Goal: Task Accomplishment & Management: Manage account settings

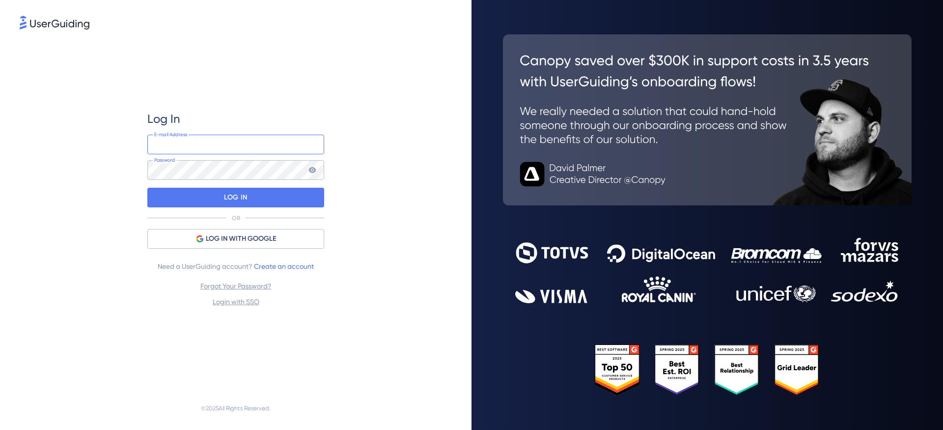
click at [250, 150] on input "email" at bounding box center [235, 145] width 177 height 20
type input "[PERSON_NAME][EMAIL_ADDRESS][PERSON_NAME][DOMAIN_NAME]"
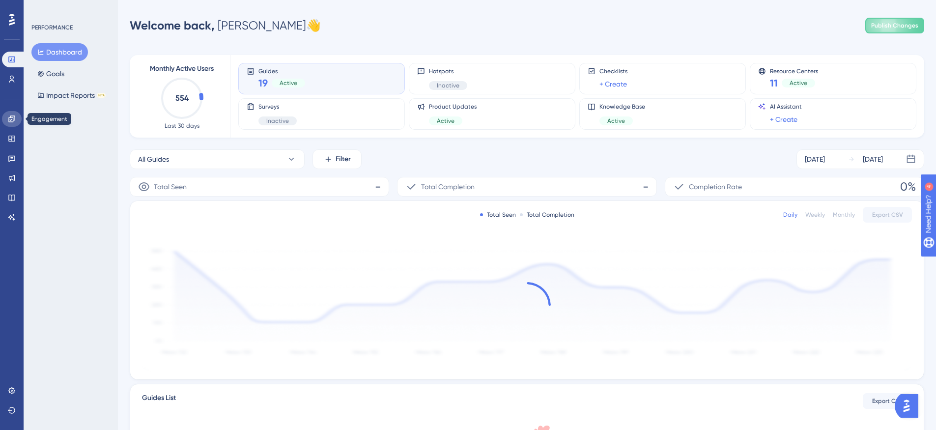
click at [15, 120] on icon at bounding box center [12, 119] width 8 height 8
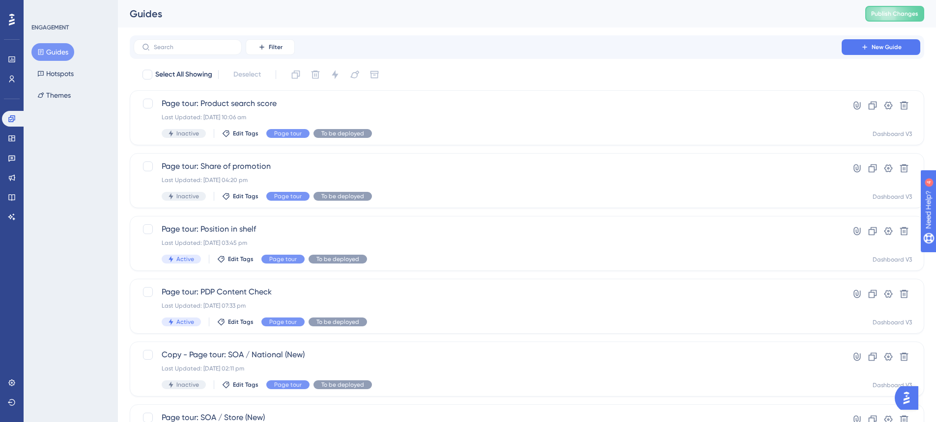
click at [58, 44] on button "Guides" at bounding box center [52, 52] width 43 height 18
click at [11, 117] on icon at bounding box center [11, 118] width 6 height 6
click at [15, 135] on icon at bounding box center [12, 139] width 8 height 8
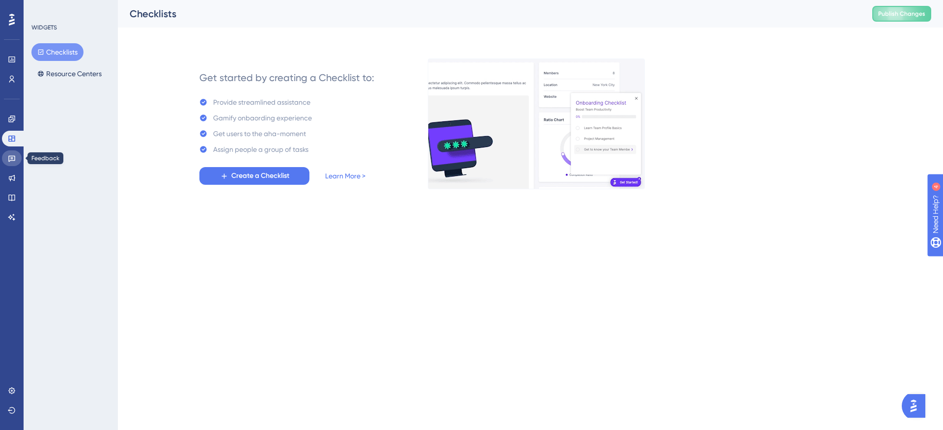
click at [11, 154] on icon at bounding box center [12, 158] width 8 height 8
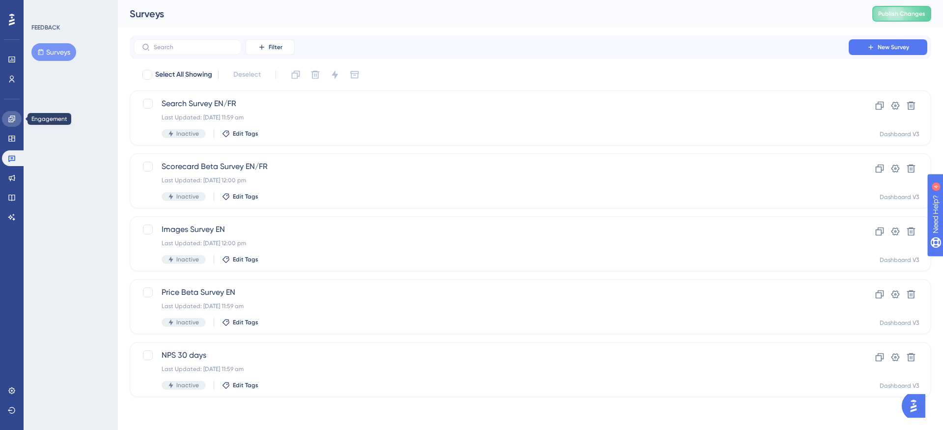
click at [11, 121] on icon at bounding box center [11, 118] width 6 height 6
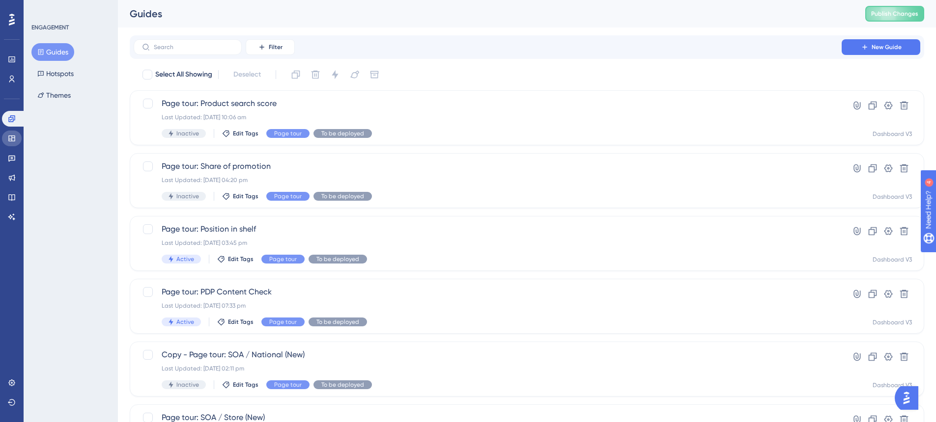
click at [9, 145] on link at bounding box center [12, 139] width 20 height 16
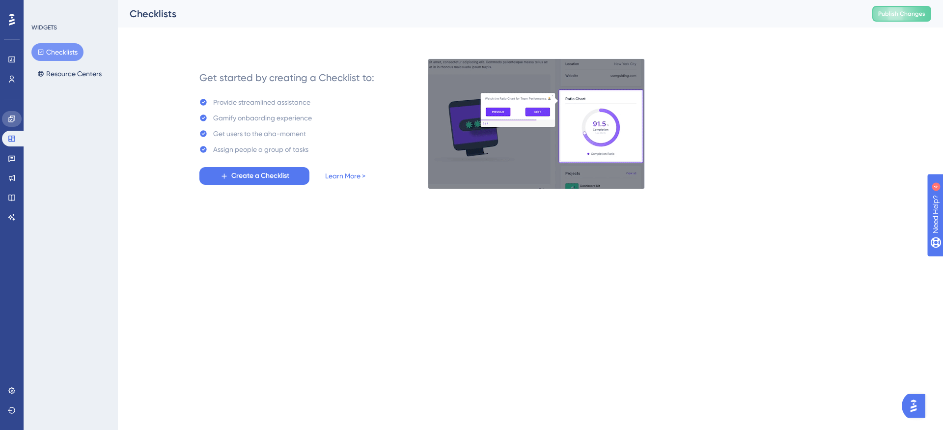
click at [4, 115] on link at bounding box center [12, 119] width 20 height 16
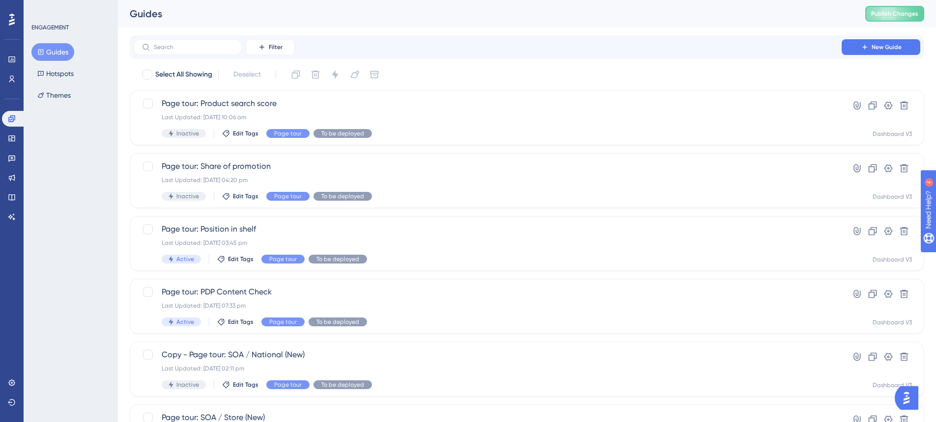
click at [65, 56] on button "Guides" at bounding box center [52, 52] width 43 height 18
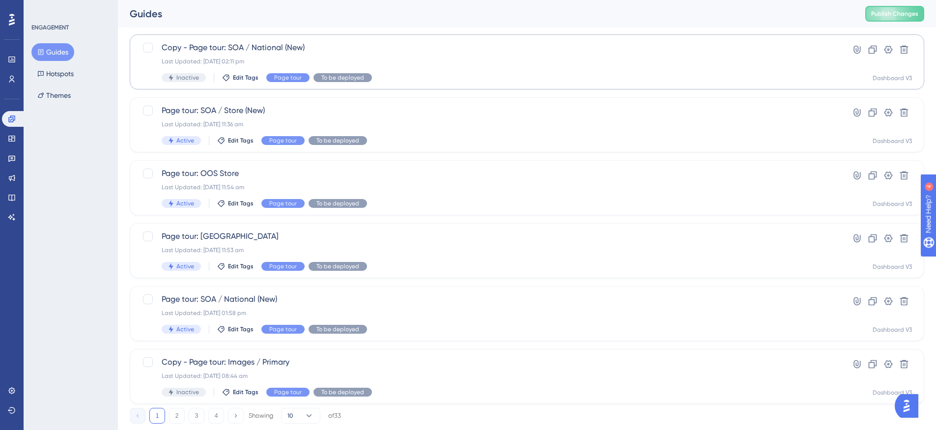
scroll to position [333, 0]
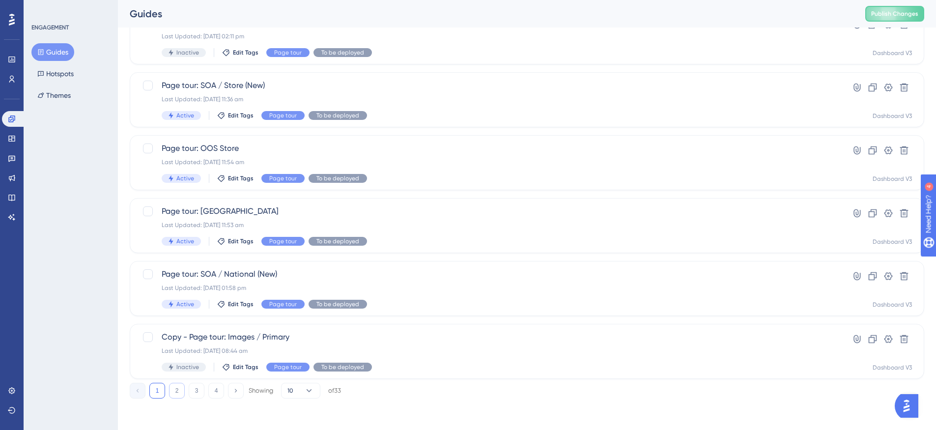
click at [171, 391] on button "2" at bounding box center [177, 391] width 16 height 16
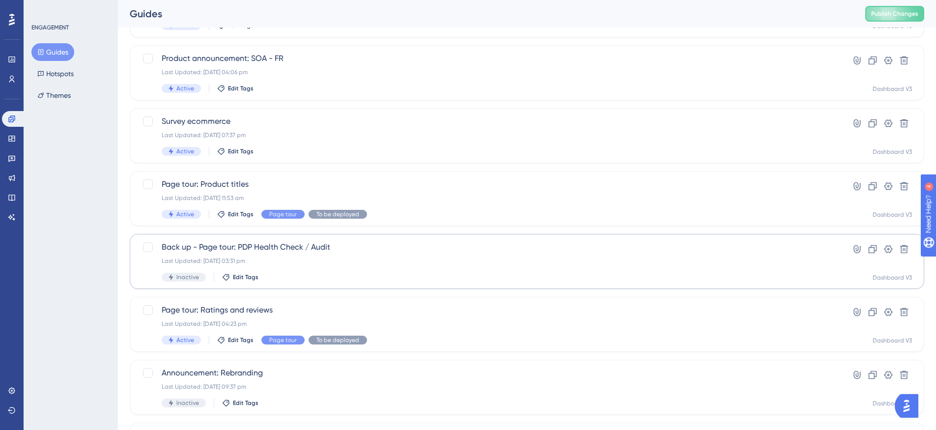
scroll to position [95, 0]
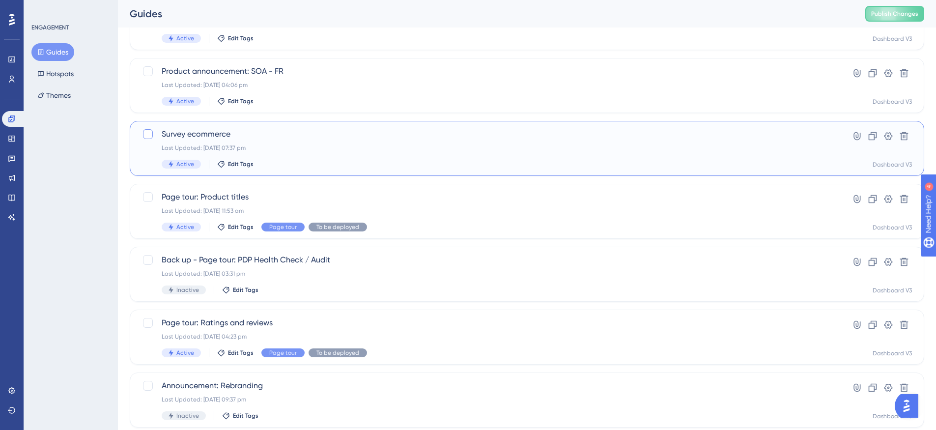
click at [151, 134] on div at bounding box center [148, 134] width 10 height 10
checkbox input "true"
click at [178, 136] on span "Survey ecommerce" at bounding box center [488, 134] width 652 height 12
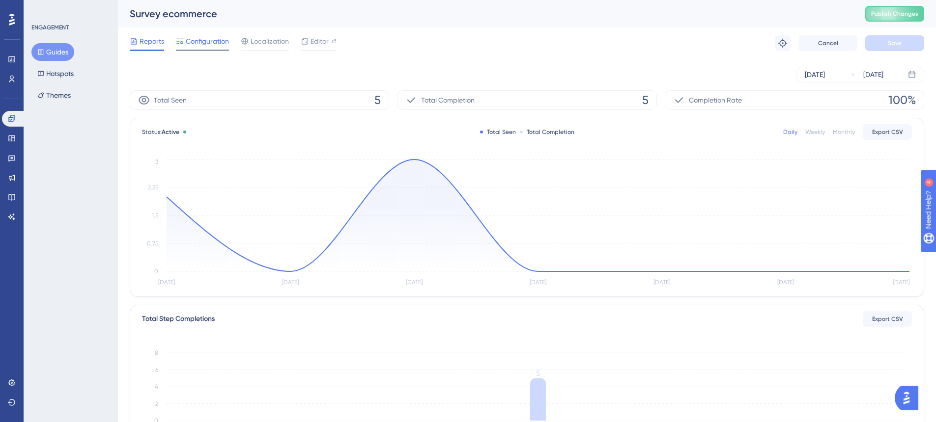
click at [219, 45] on span "Configuration" at bounding box center [207, 41] width 43 height 12
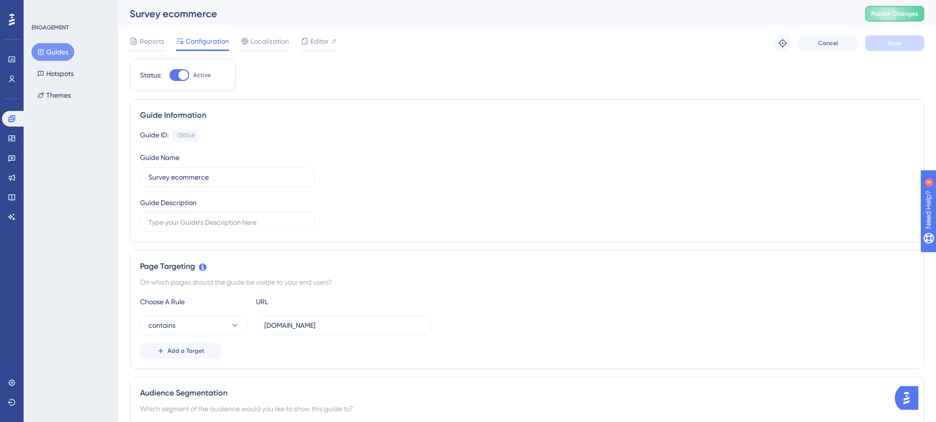
click at [172, 78] on div at bounding box center [179, 75] width 20 height 12
click at [169, 76] on input "Active" at bounding box center [169, 75] width 0 height 0
checkbox input "false"
click at [908, 43] on button "Save" at bounding box center [894, 43] width 59 height 16
click at [915, 12] on span "Publish Changes" at bounding box center [894, 14] width 47 height 8
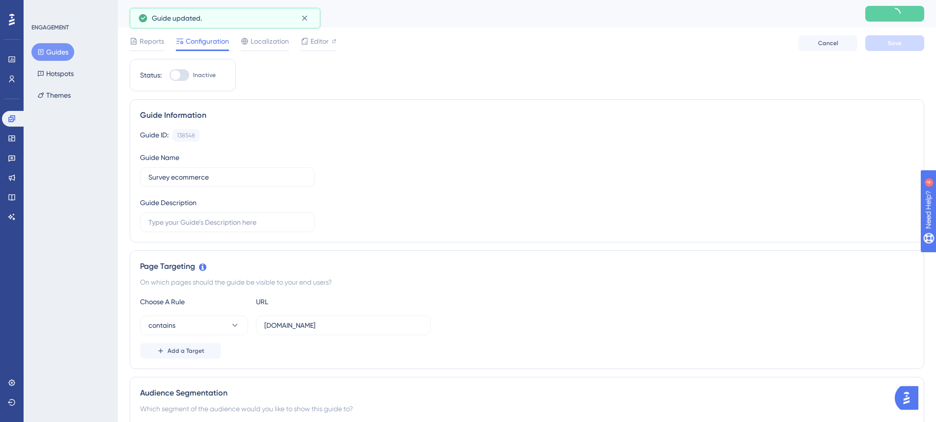
click at [60, 53] on button "Guides" at bounding box center [52, 52] width 43 height 18
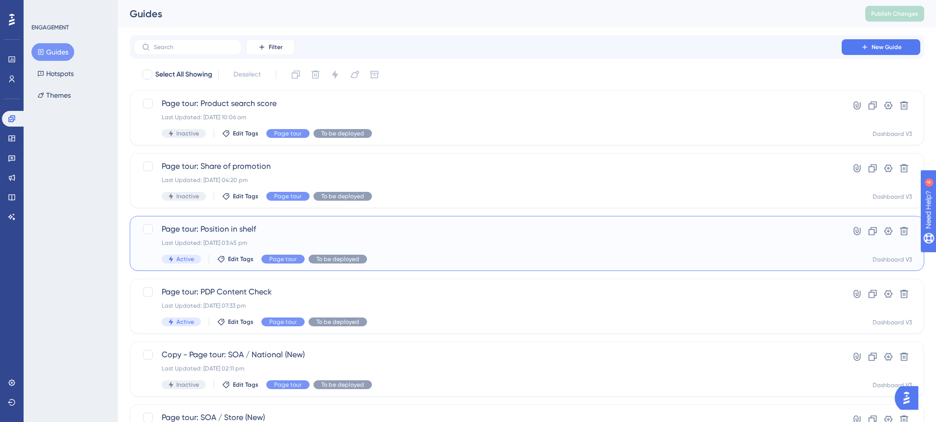
click at [435, 235] on div "Page tour: Position in shelf Last Updated: [DATE] 03:45 pm Active Edit Tags Pag…" at bounding box center [488, 243] width 652 height 40
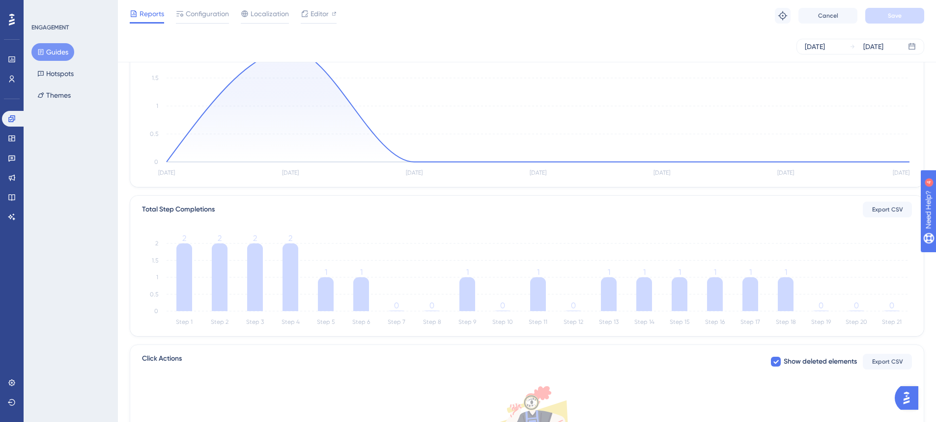
scroll to position [112, 0]
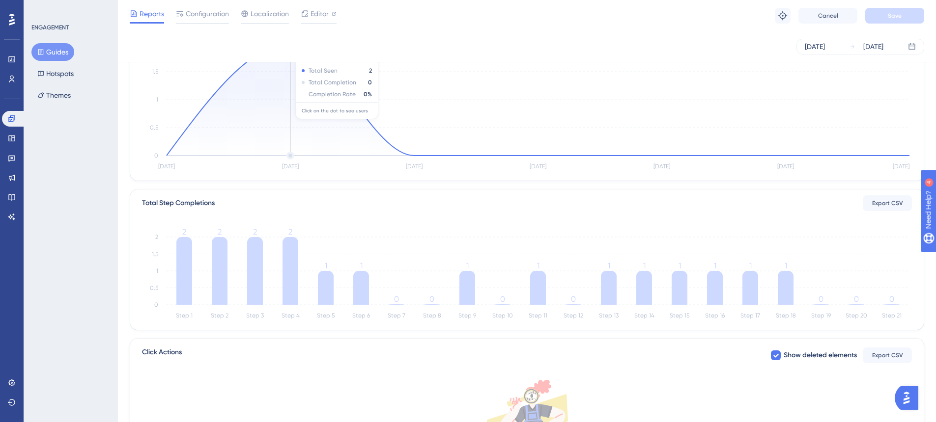
click at [287, 114] on icon at bounding box center [538, 100] width 743 height 112
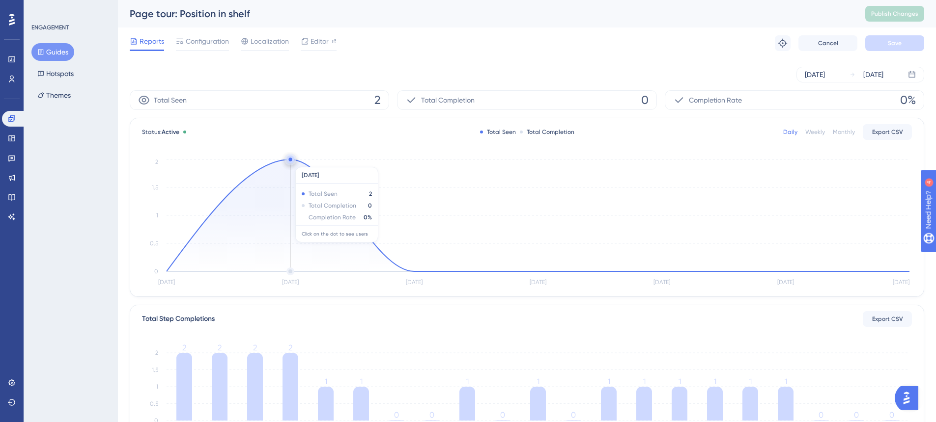
click at [289, 162] on circle at bounding box center [290, 160] width 8 height 8
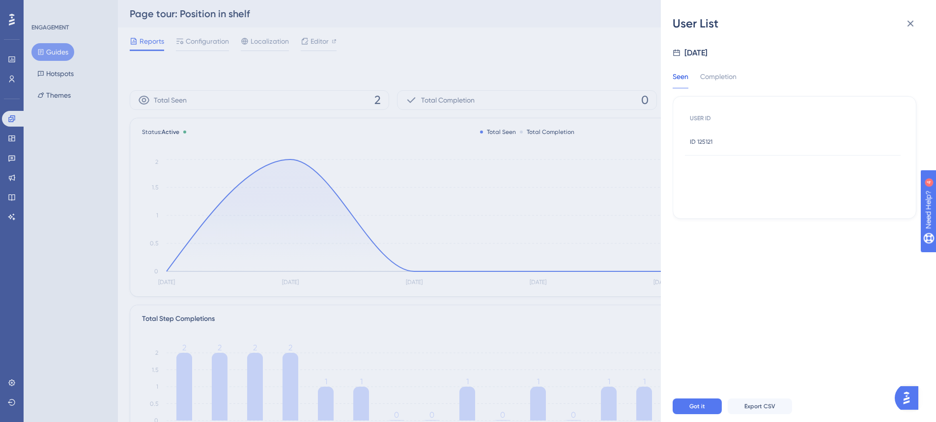
click at [730, 145] on div "ID 125121 ID 125121" at bounding box center [793, 142] width 216 height 28
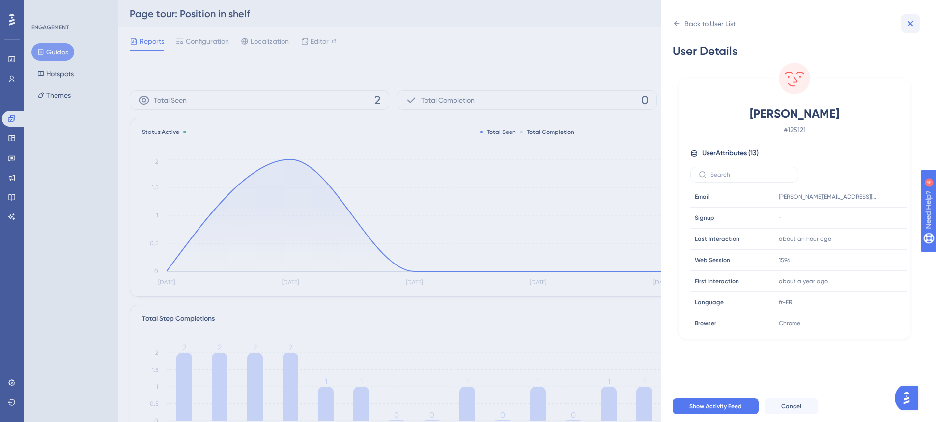
click at [914, 28] on icon at bounding box center [910, 24] width 12 height 12
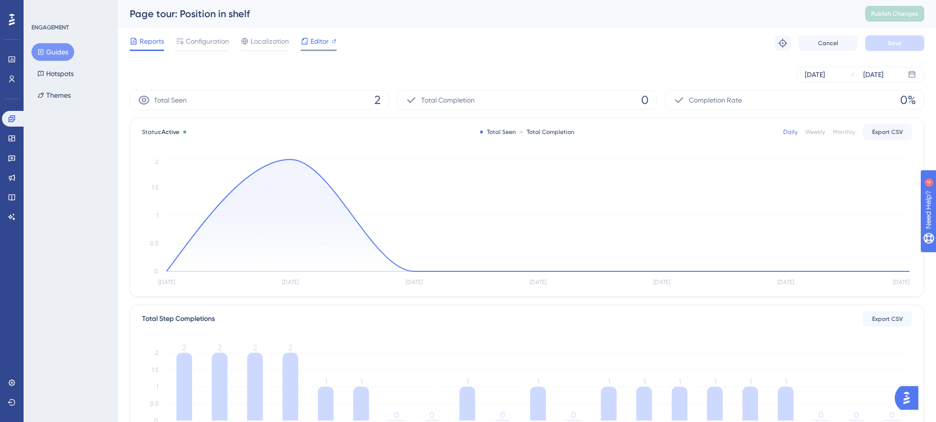
click at [333, 42] on icon at bounding box center [334, 41] width 5 height 5
click at [224, 36] on span "Configuration" at bounding box center [207, 41] width 43 height 12
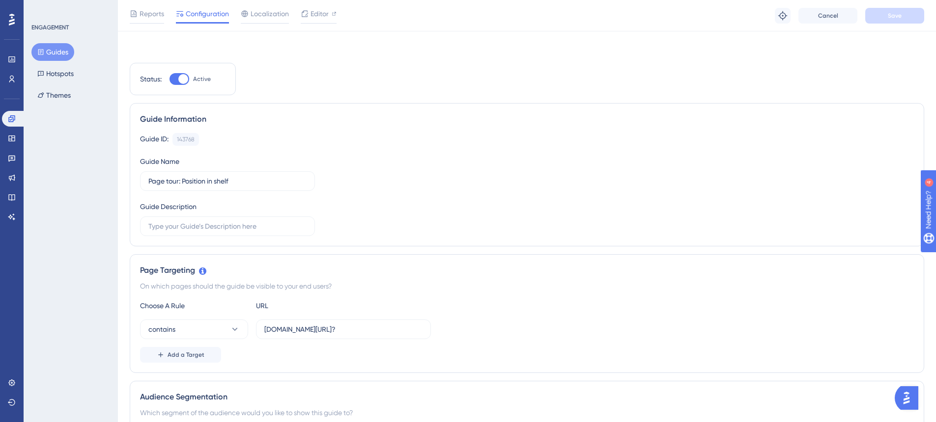
scroll to position [181, 0]
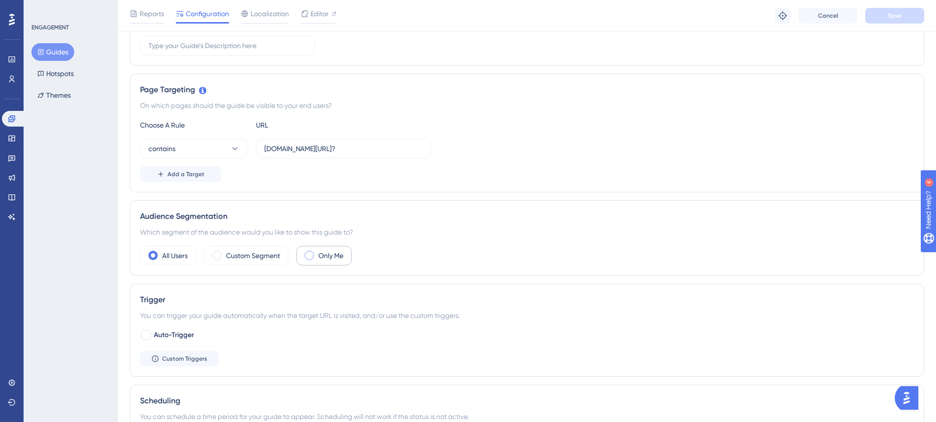
click at [316, 260] on div "Only Me" at bounding box center [324, 256] width 56 height 20
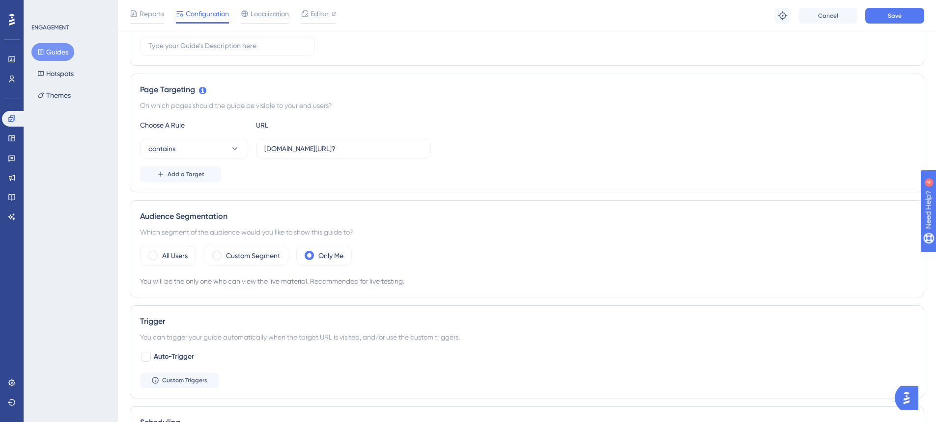
scroll to position [0, 0]
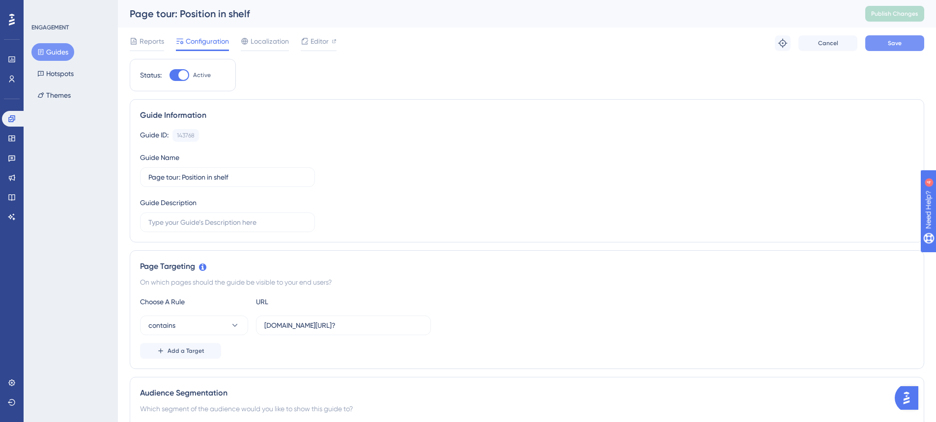
click at [886, 38] on button "Save" at bounding box center [894, 43] width 59 height 16
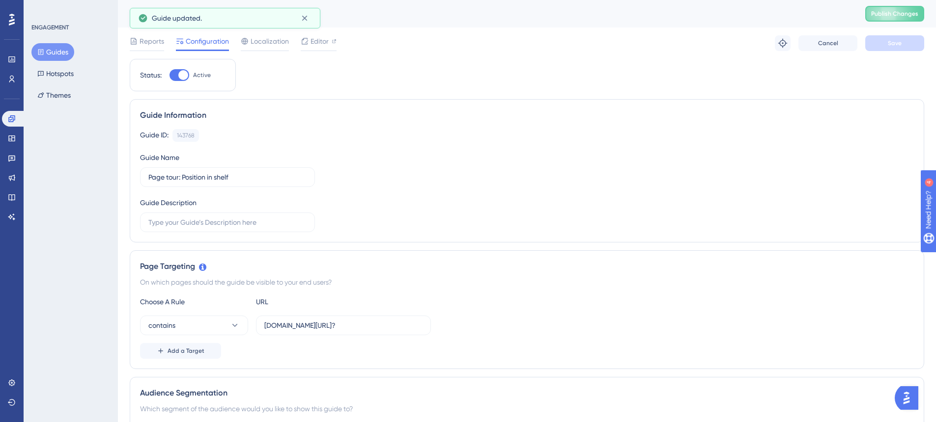
click at [900, 11] on span "Publish Changes" at bounding box center [894, 14] width 47 height 8
click at [199, 41] on span "Configuration" at bounding box center [207, 41] width 43 height 12
click at [147, 42] on span "Reports" at bounding box center [151, 41] width 25 height 12
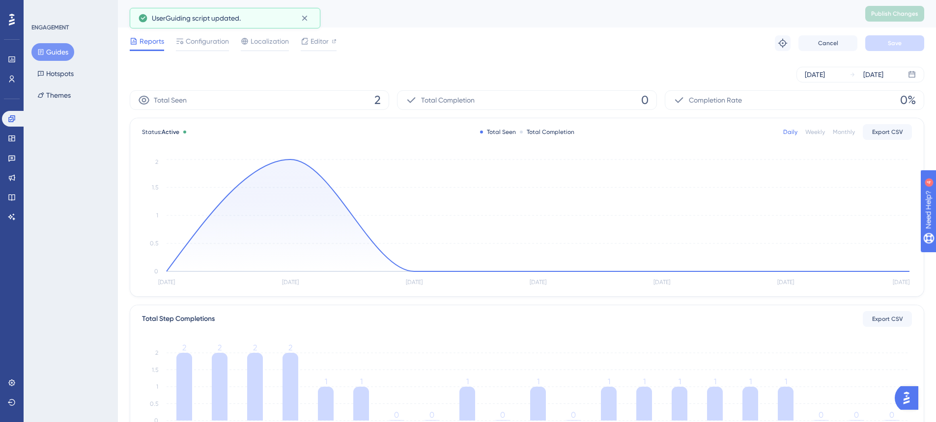
click at [60, 58] on button "Guides" at bounding box center [52, 52] width 43 height 18
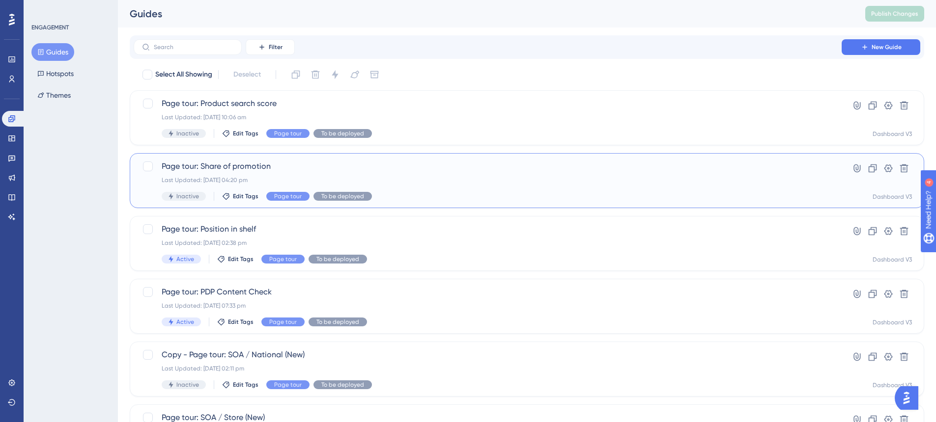
click at [412, 186] on div "Page tour: Share of promotion Last Updated: [DATE] 04:20 pm Inactive Edit Tags …" at bounding box center [488, 181] width 652 height 40
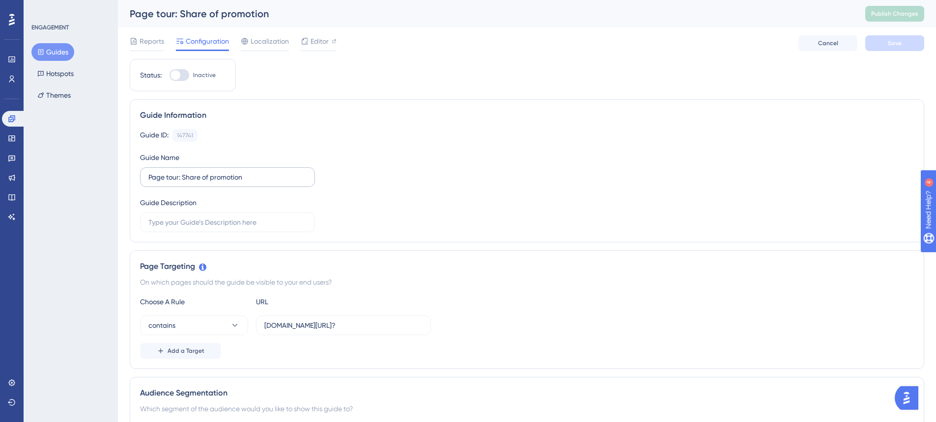
scroll to position [153, 0]
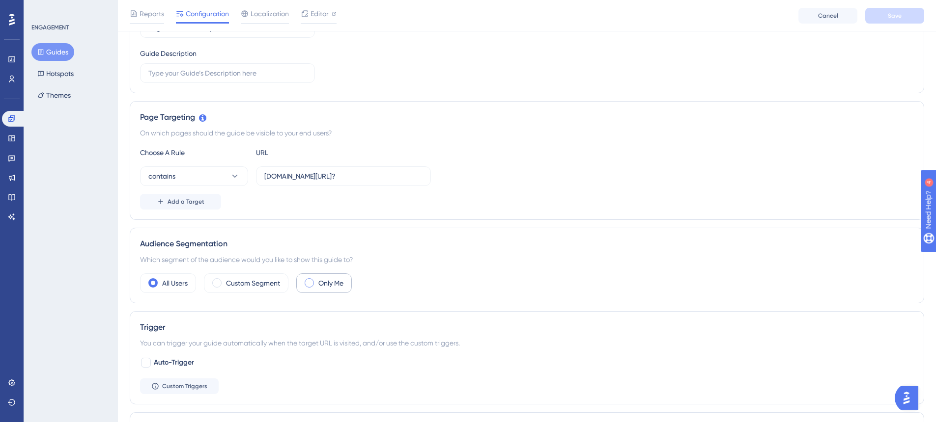
click at [325, 282] on label "Only Me" at bounding box center [330, 284] width 25 height 12
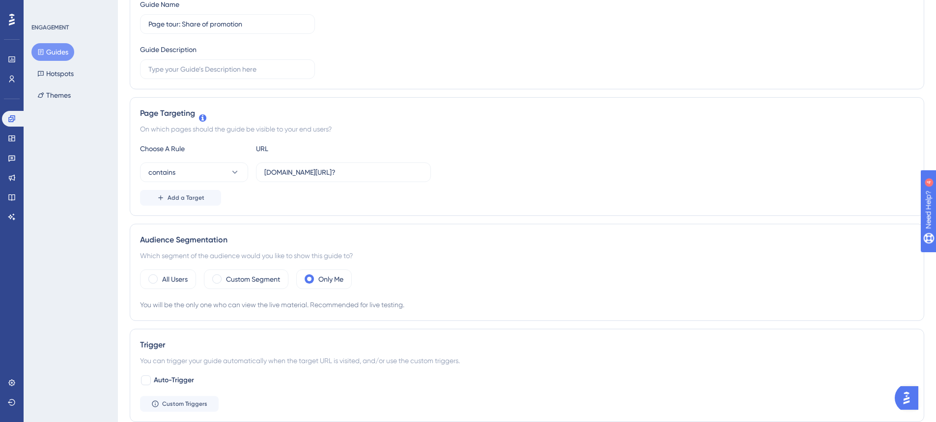
scroll to position [0, 0]
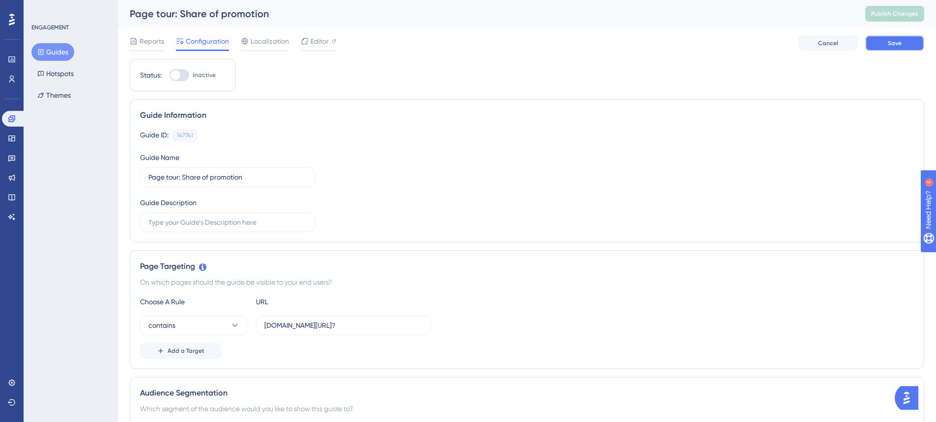
click at [883, 44] on button "Save" at bounding box center [894, 43] width 59 height 16
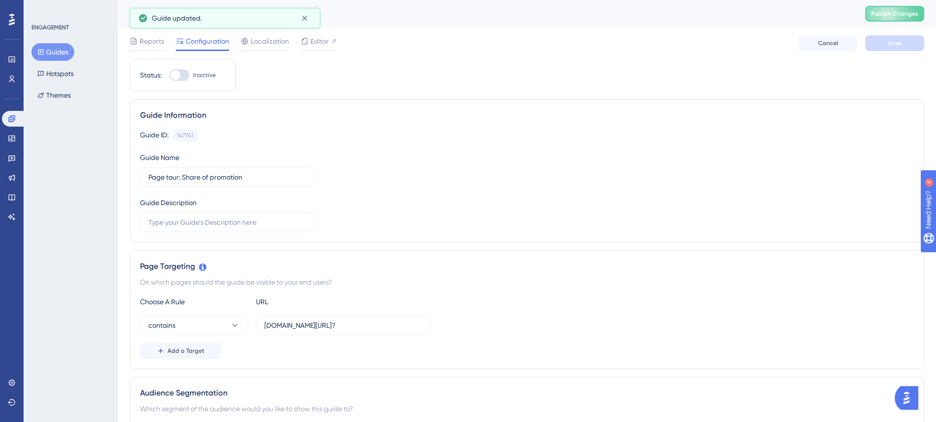
click at [44, 52] on icon at bounding box center [40, 52] width 7 height 7
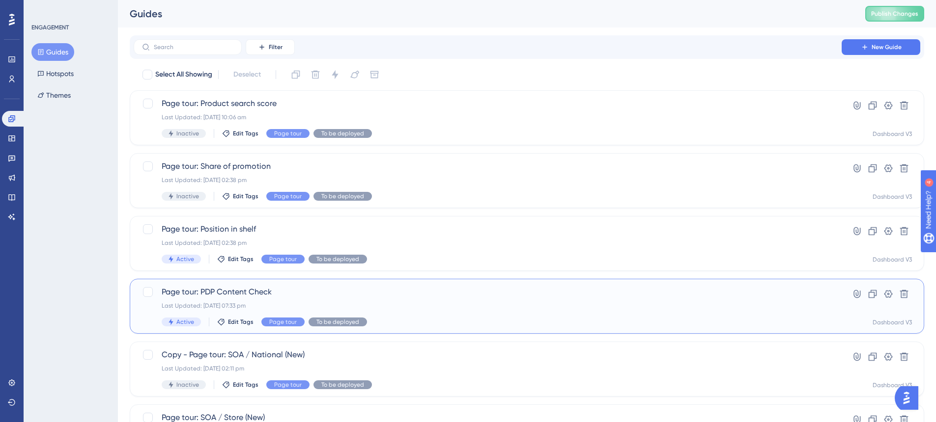
click at [398, 299] on div "Page tour: PDP Content Check Last Updated: [DATE] 07:33 pm Active Edit Tags Pag…" at bounding box center [488, 306] width 652 height 40
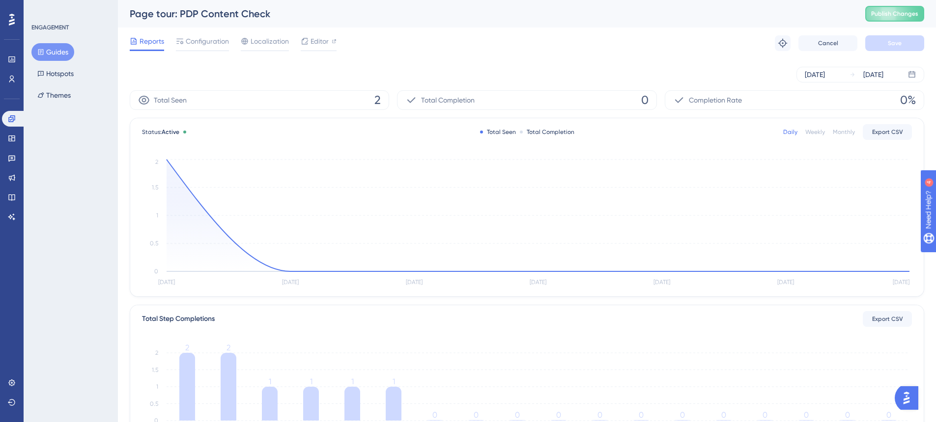
scroll to position [12, 0]
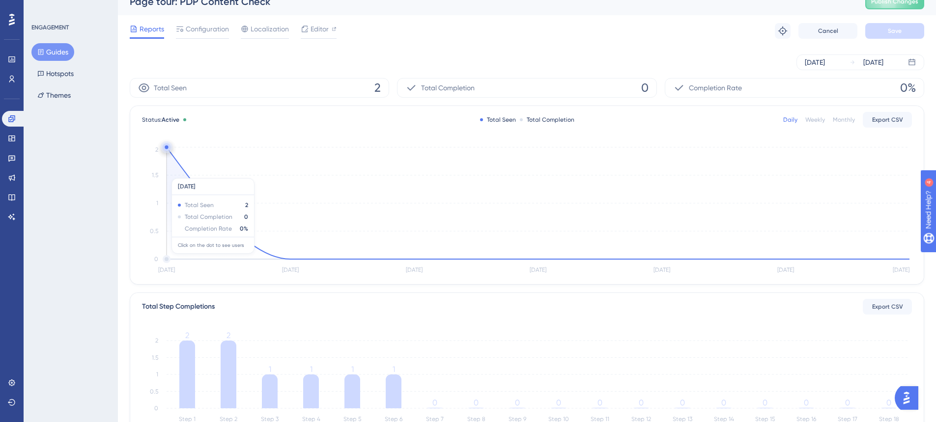
click at [180, 173] on icon at bounding box center [538, 203] width 743 height 112
click at [166, 148] on icon "[DATE] [DATE] [DATE] [DATE] [DATE] Aug [DATE] 0 0.5 1 1.5 2" at bounding box center [527, 211] width 770 height 132
click at [167, 149] on circle at bounding box center [167, 147] width 8 height 8
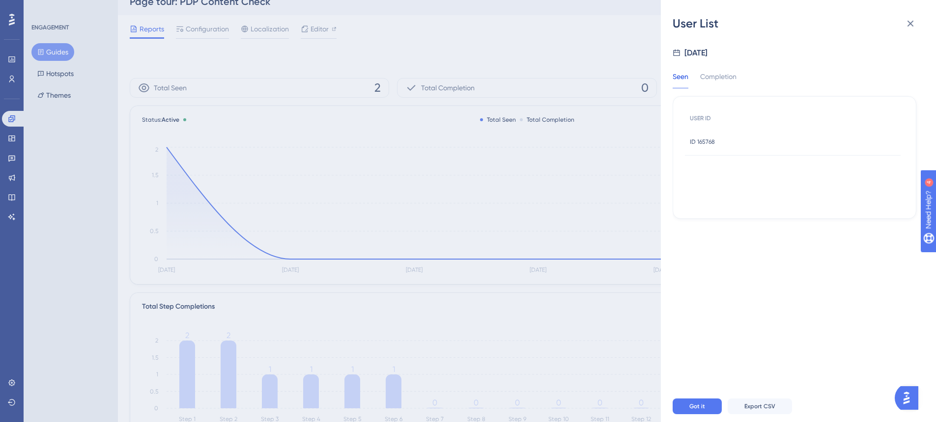
click at [710, 144] on span "ID 165768" at bounding box center [702, 142] width 25 height 8
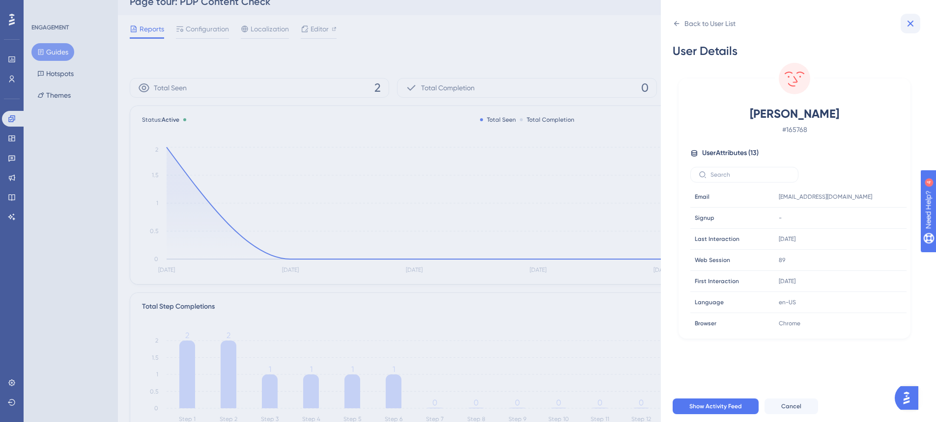
click at [915, 22] on icon at bounding box center [910, 24] width 12 height 12
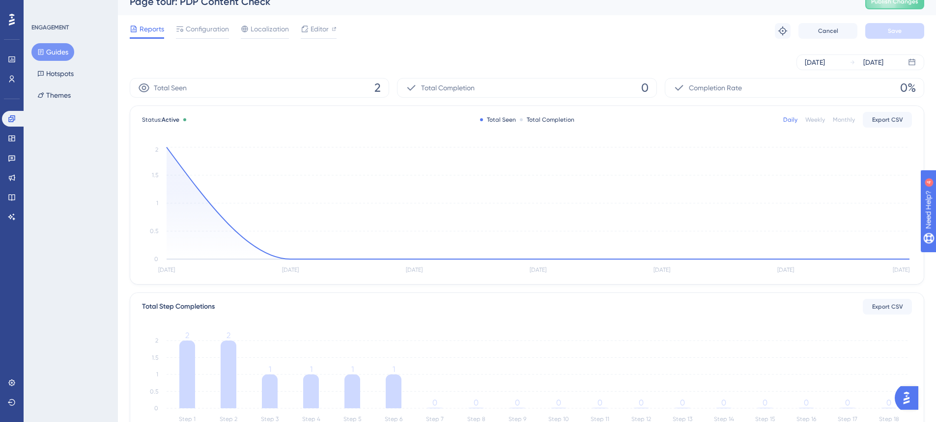
click at [151, 27] on span "Reports" at bounding box center [151, 29] width 25 height 12
click at [61, 50] on button "Guides" at bounding box center [52, 52] width 43 height 18
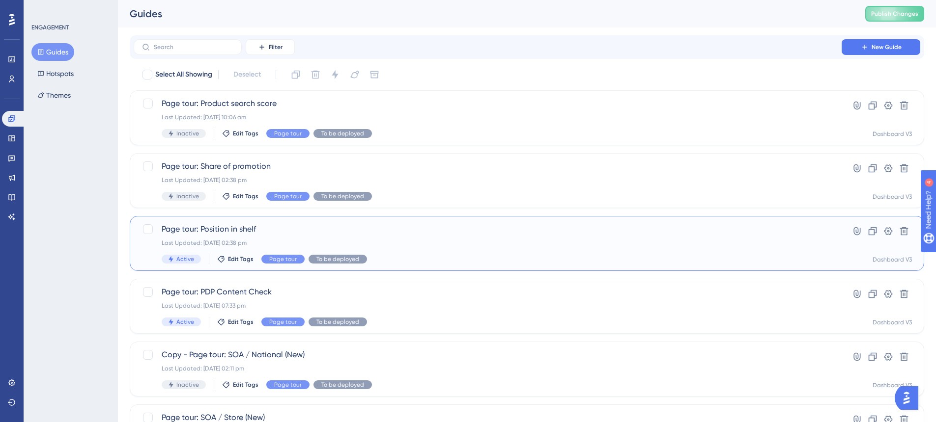
click at [450, 232] on span "Page tour: Position in shelf" at bounding box center [488, 229] width 652 height 12
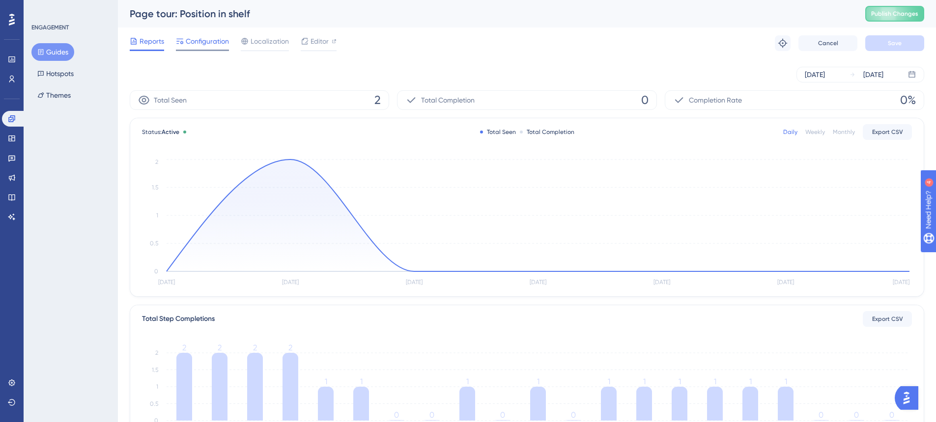
click at [221, 43] on span "Configuration" at bounding box center [207, 41] width 43 height 12
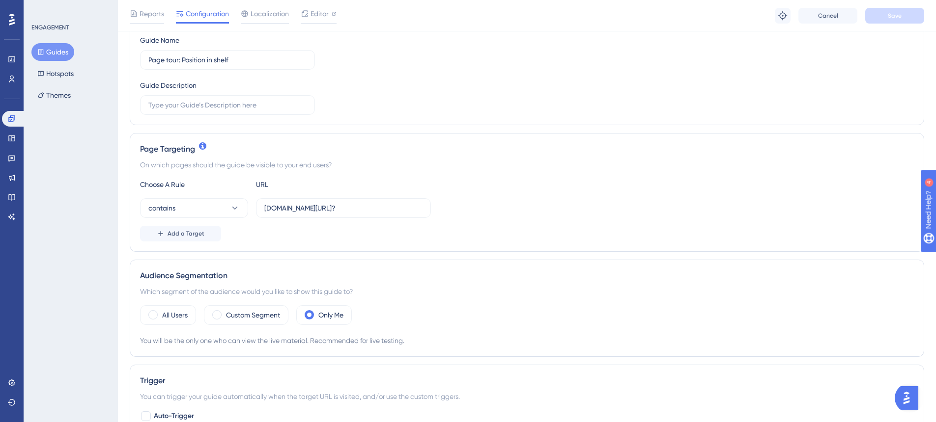
scroll to position [173, 0]
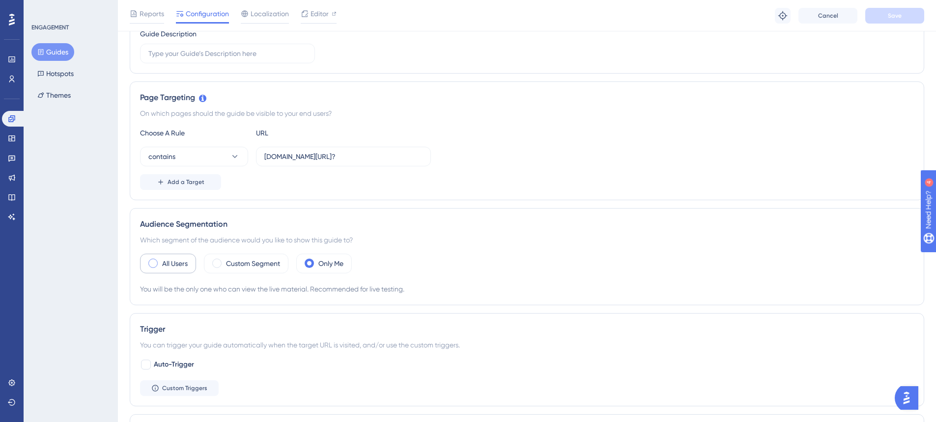
click at [180, 266] on label "All Users" at bounding box center [175, 264] width 26 height 12
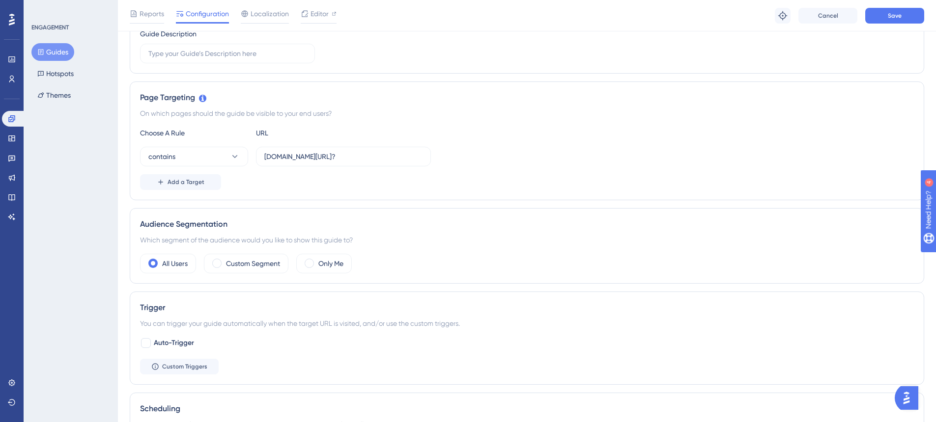
scroll to position [0, 0]
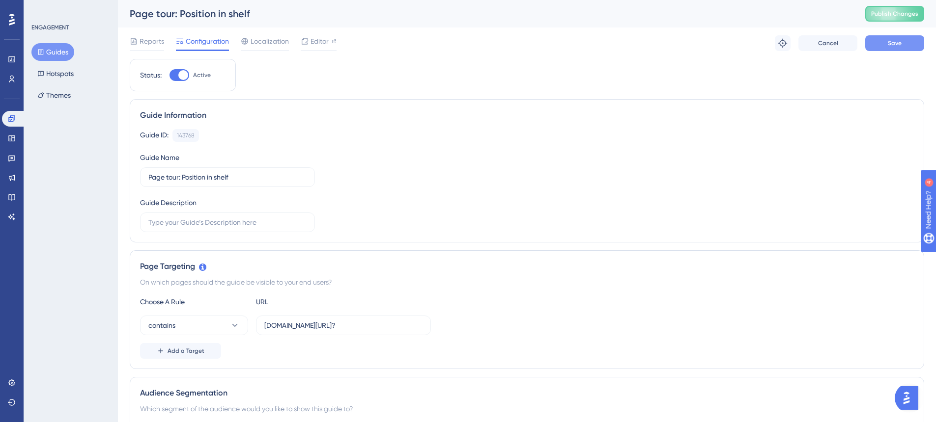
click at [899, 47] on span "Save" at bounding box center [895, 43] width 14 height 8
click at [59, 51] on button "Guides" at bounding box center [52, 52] width 43 height 18
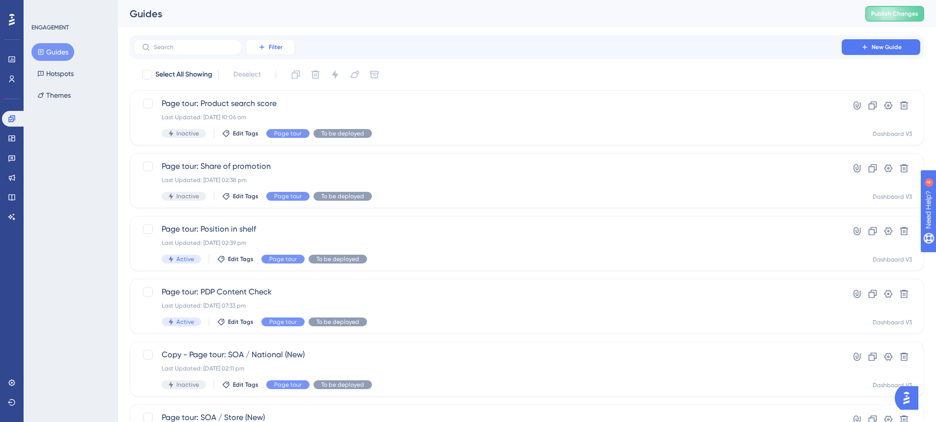
click at [261, 50] on icon at bounding box center [262, 47] width 8 height 8
click at [278, 68] on div "Tags Tags" at bounding box center [280, 75] width 40 height 20
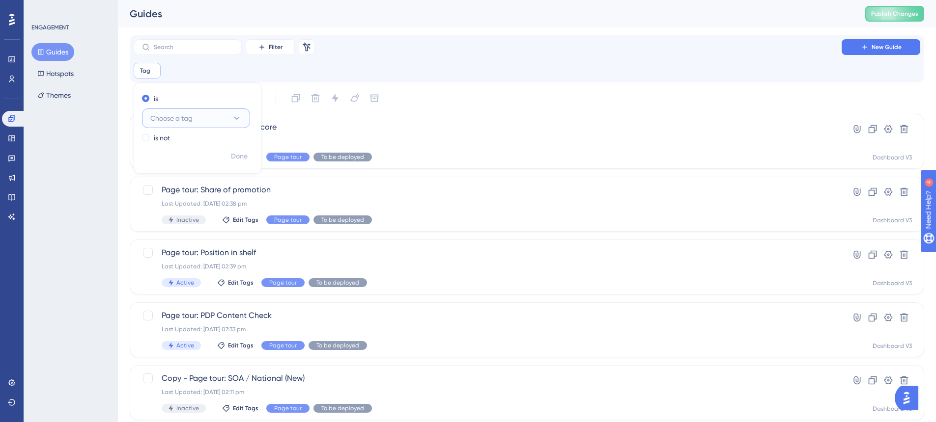
click at [180, 122] on span "Choose a tag" at bounding box center [171, 118] width 42 height 12
click at [182, 232] on span "Page tour" at bounding box center [171, 237] width 30 height 12
click at [237, 159] on span "Done" at bounding box center [239, 157] width 17 height 12
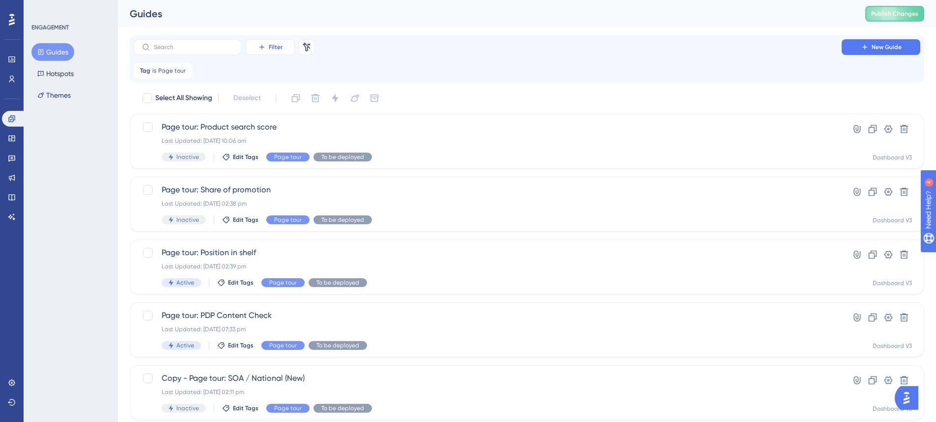
click at [271, 48] on span "Filter" at bounding box center [276, 47] width 14 height 8
click at [271, 129] on span "Status" at bounding box center [270, 134] width 20 height 12
click at [241, 70] on icon at bounding box center [244, 71] width 6 height 6
click at [281, 50] on span "Filter" at bounding box center [276, 47] width 14 height 8
click at [285, 135] on div "Status Status" at bounding box center [280, 134] width 40 height 20
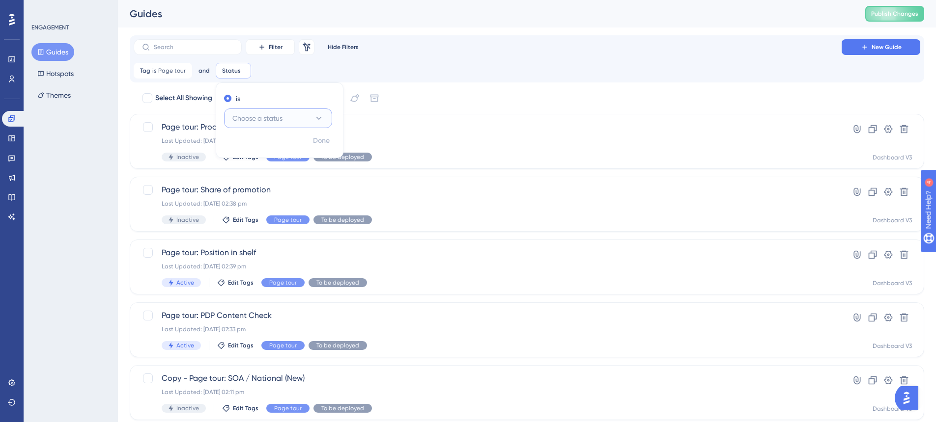
click at [250, 119] on span "Choose a status" at bounding box center [257, 118] width 50 height 12
click at [253, 162] on span "Inactive" at bounding box center [250, 168] width 25 height 12
click at [321, 137] on span "Done" at bounding box center [321, 141] width 17 height 12
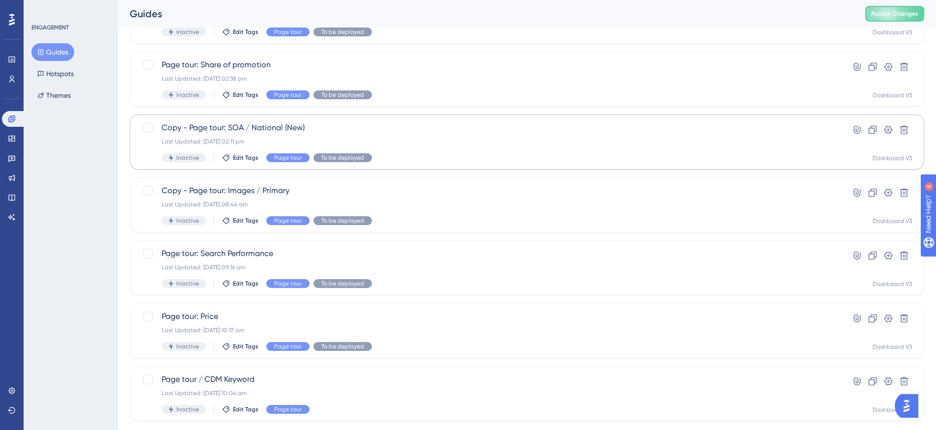
scroll to position [142, 0]
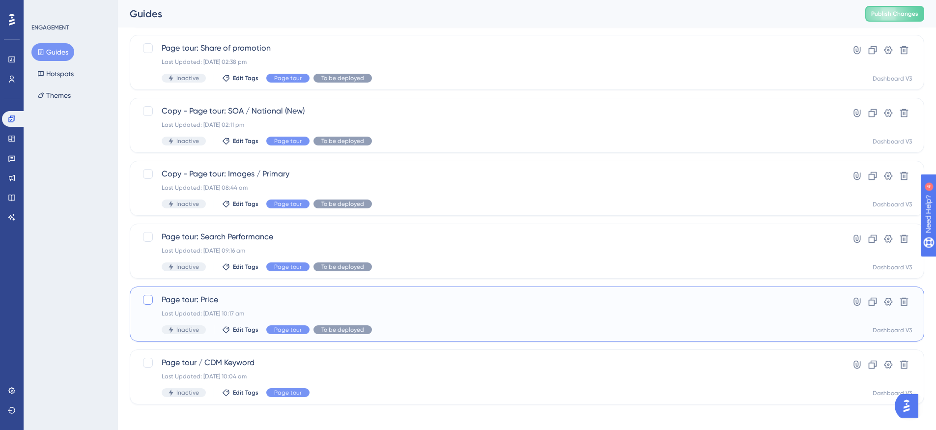
click at [146, 303] on div at bounding box center [148, 300] width 10 height 10
checkbox input "true"
click at [234, 303] on span "Page tour: Price" at bounding box center [488, 300] width 652 height 12
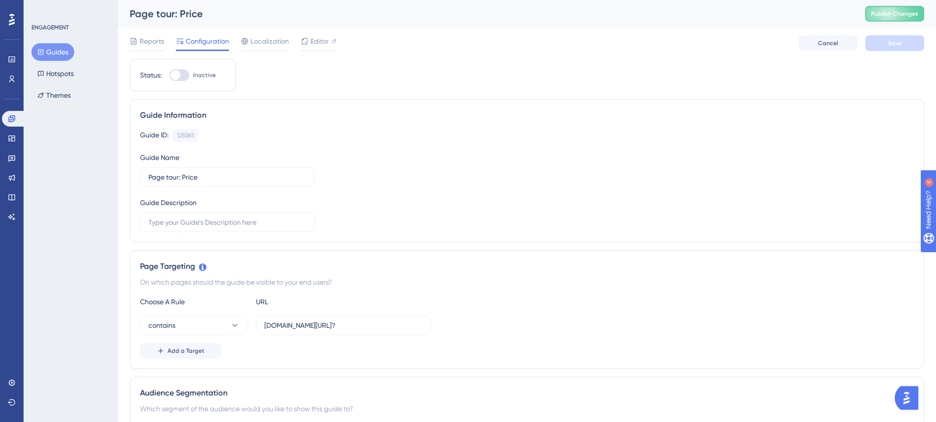
click at [183, 83] on div "Status: Inactive" at bounding box center [183, 75] width 106 height 32
click at [180, 78] on div at bounding box center [179, 75] width 20 height 12
click at [169, 76] on input "Inactive" at bounding box center [169, 75] width 0 height 0
checkbox input "true"
drag, startPoint x: 314, startPoint y: 326, endPoint x: 193, endPoint y: 327, distance: 121.8
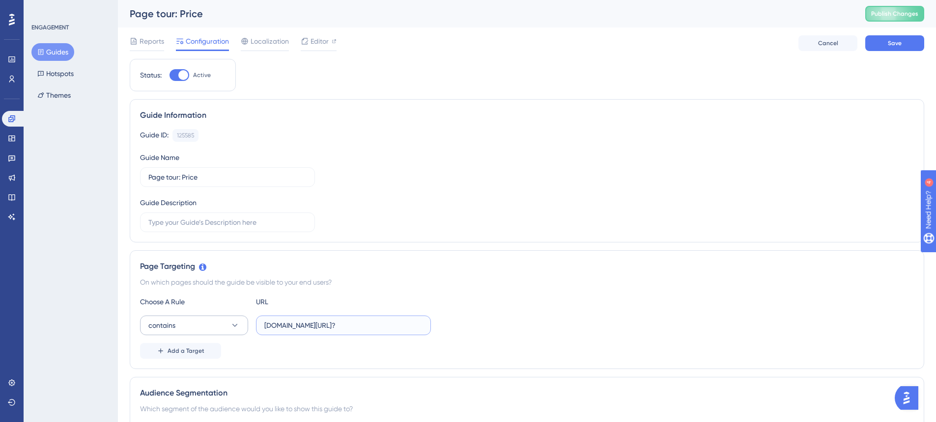
click at [193, 327] on div "contains [DOMAIN_NAME][URL]?" at bounding box center [285, 326] width 291 height 20
type input "[DOMAIN_NAME][URL]?"
click at [889, 48] on button "Save" at bounding box center [894, 43] width 59 height 16
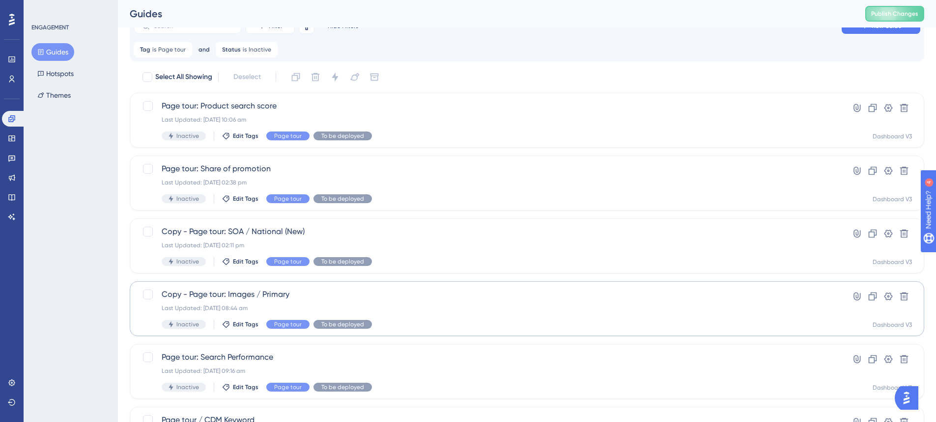
scroll to position [8, 0]
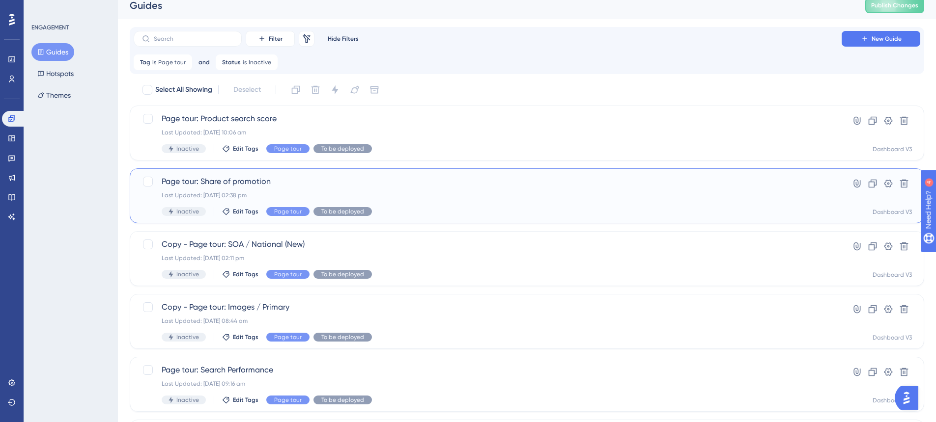
click at [445, 186] on span "Page tour: Share of promotion" at bounding box center [488, 182] width 652 height 12
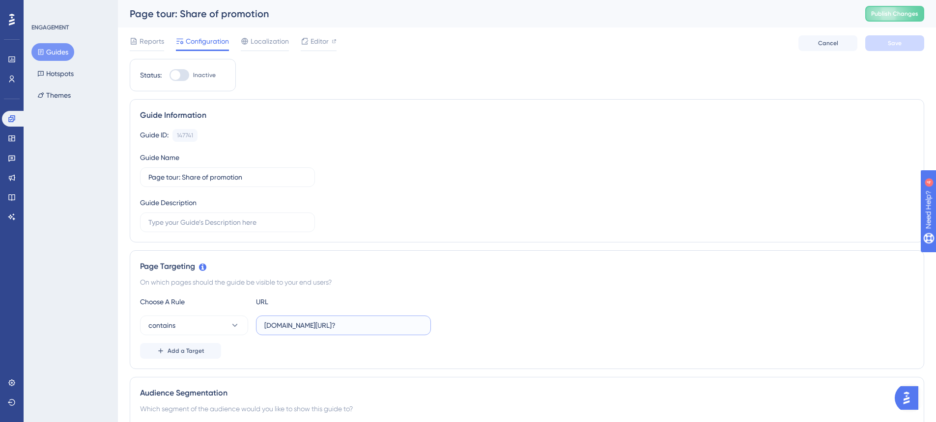
click at [264, 326] on input "[DOMAIN_NAME][URL]?" at bounding box center [343, 325] width 158 height 11
drag, startPoint x: 335, startPoint y: 326, endPoint x: 387, endPoint y: 329, distance: 52.1
click at [387, 329] on input "[DOMAIN_NAME][URL]?" at bounding box center [343, 325] width 158 height 11
type input "[DOMAIN_NAME][URL]?"
click at [896, 44] on span "Save" at bounding box center [895, 43] width 14 height 8
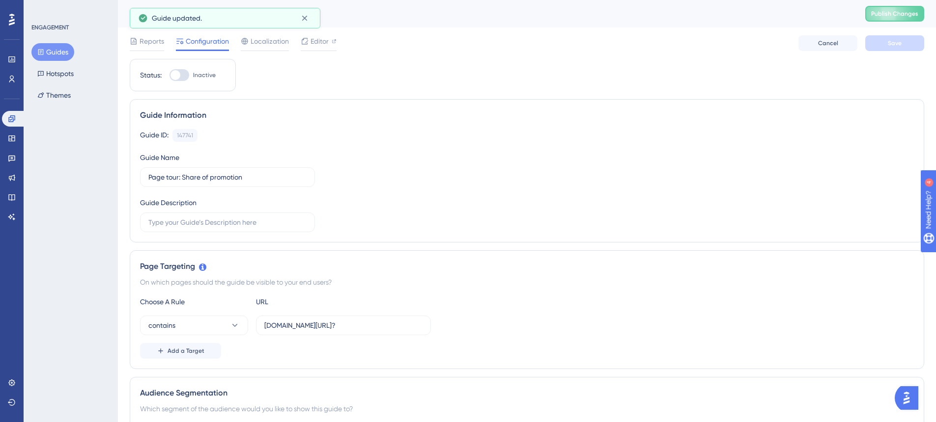
click at [62, 53] on button "Guides" at bounding box center [52, 52] width 43 height 18
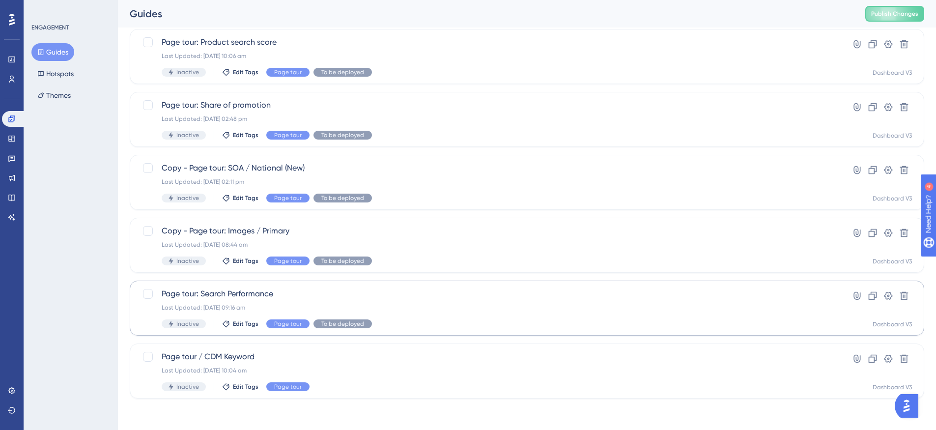
scroll to position [79, 0]
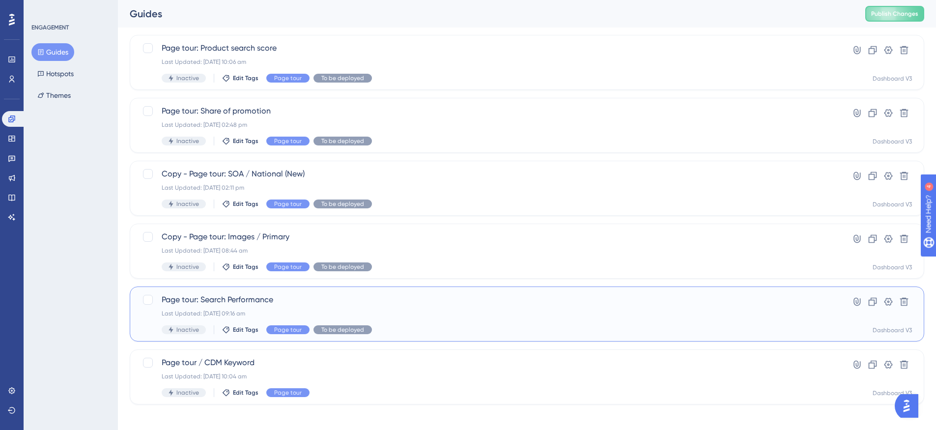
click at [423, 305] on span "Page tour: Search Performance" at bounding box center [488, 300] width 652 height 12
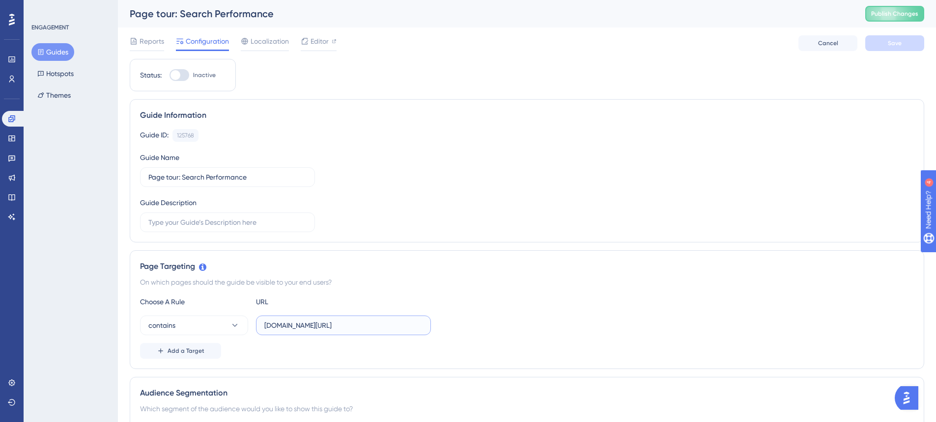
click at [265, 329] on input "[DOMAIN_NAME][URL]" at bounding box center [343, 325] width 158 height 11
type input "[DOMAIN_NAME][URL]"
click at [892, 39] on span "Save" at bounding box center [895, 43] width 14 height 8
click at [54, 49] on button "Guides" at bounding box center [52, 52] width 43 height 18
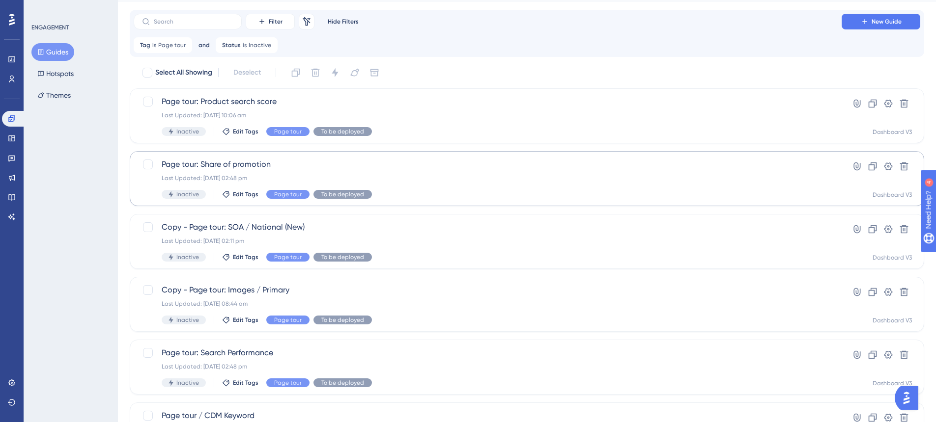
scroll to position [13, 0]
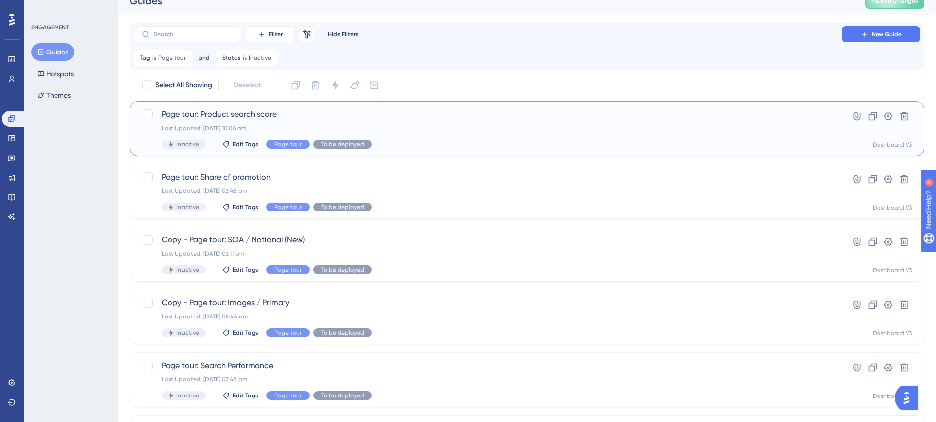
click at [456, 122] on div "Page tour: Product search score Last Updated: [DATE] 10:06 am Inactive Edit Tag…" at bounding box center [488, 129] width 652 height 40
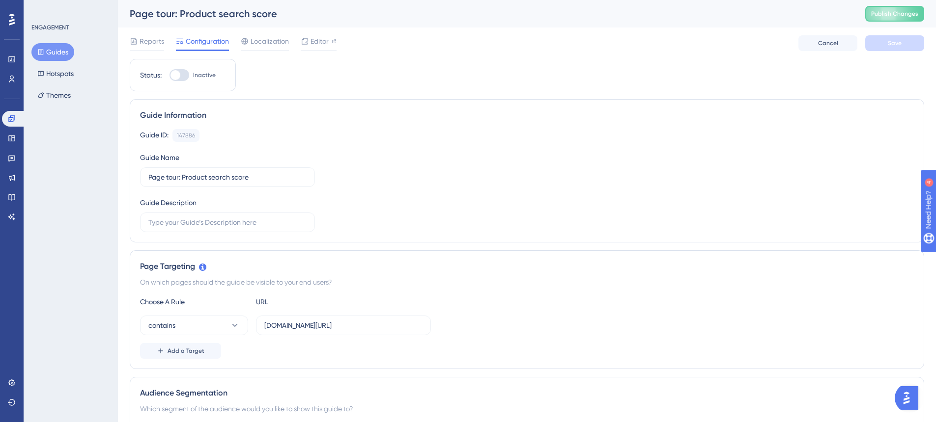
click at [50, 52] on button "Guides" at bounding box center [52, 52] width 43 height 18
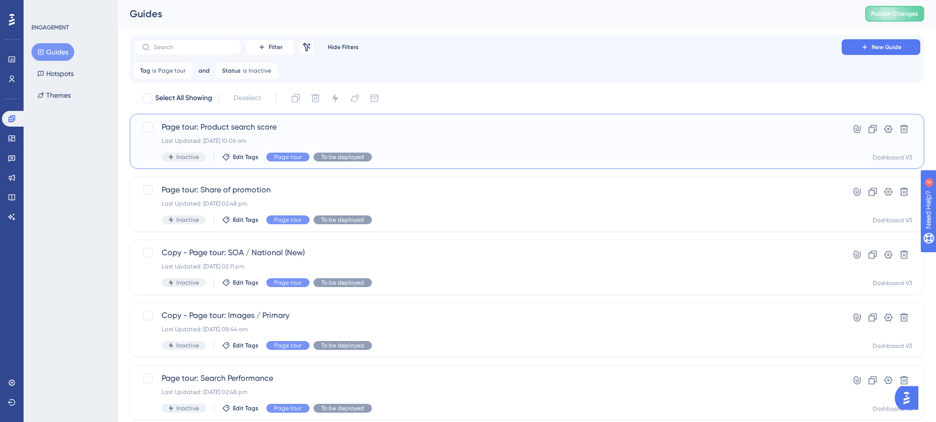
click at [206, 133] on span "Page tour: Product search score" at bounding box center [488, 127] width 652 height 12
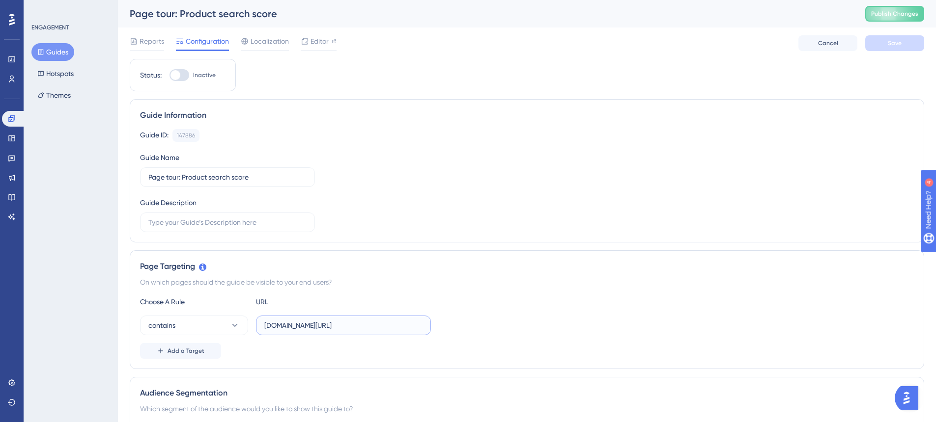
click at [266, 325] on input "[DOMAIN_NAME][URL]" at bounding box center [343, 325] width 158 height 11
type input "[DOMAIN_NAME][URL]"
click at [886, 49] on button "Save" at bounding box center [894, 43] width 59 height 16
click at [61, 51] on button "Guides" at bounding box center [52, 52] width 43 height 18
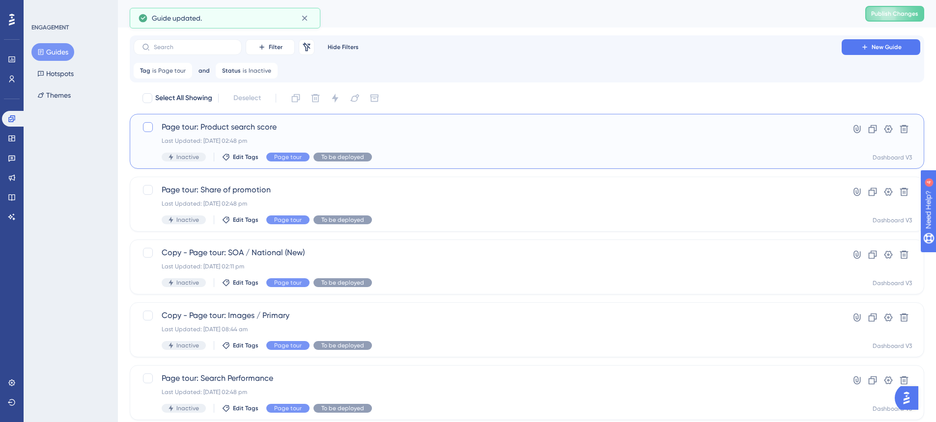
click at [147, 133] on div at bounding box center [148, 127] width 12 height 12
checkbox input "true"
click at [148, 188] on div at bounding box center [148, 190] width 10 height 10
checkbox input "true"
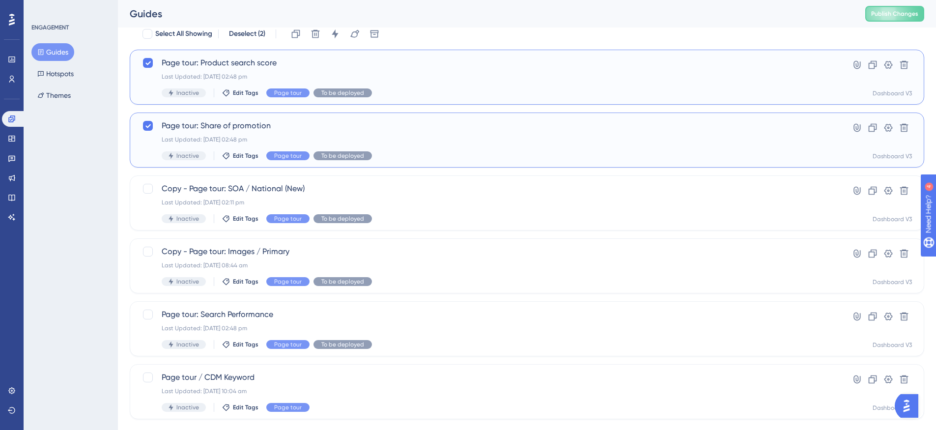
scroll to position [85, 0]
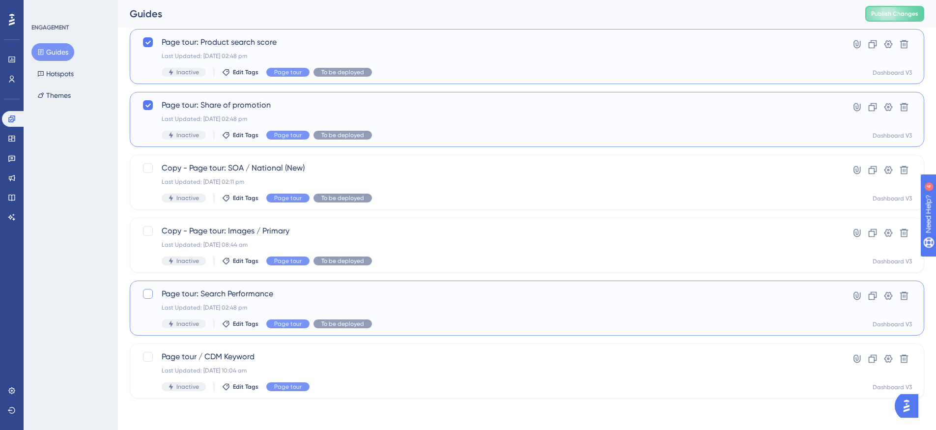
click at [154, 294] on label at bounding box center [149, 294] width 14 height 12
checkbox input "true"
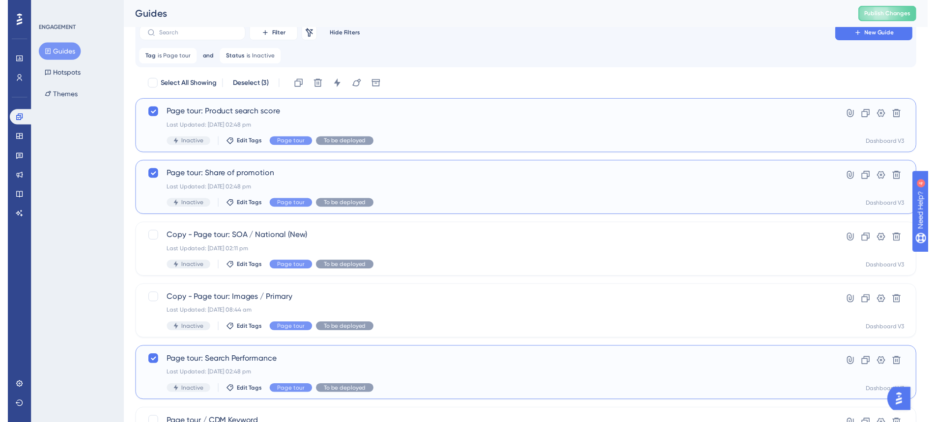
scroll to position [0, 0]
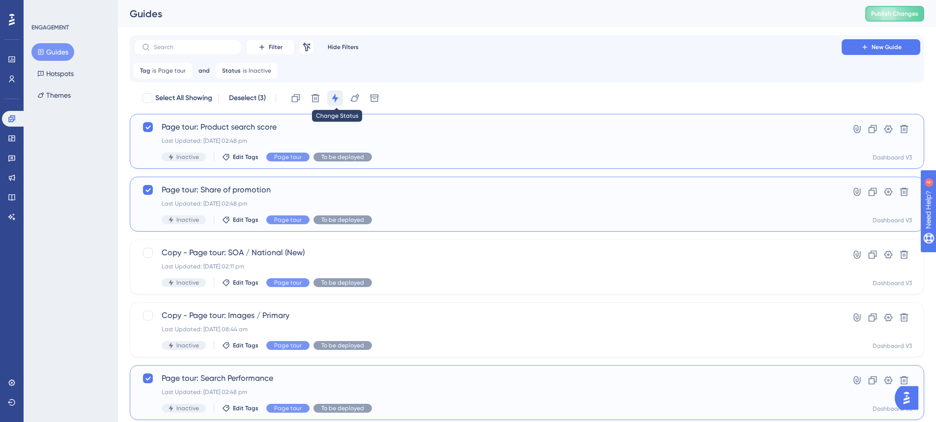
click at [338, 105] on button at bounding box center [335, 98] width 16 height 16
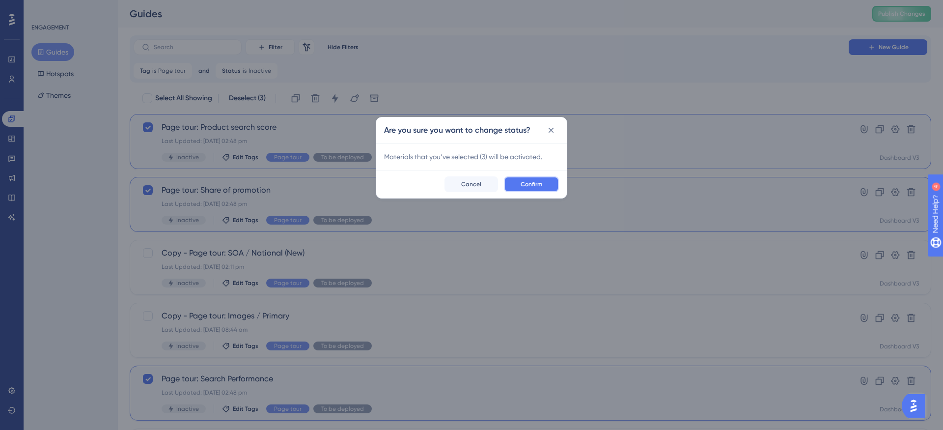
click at [541, 183] on span "Confirm" at bounding box center [532, 184] width 22 height 8
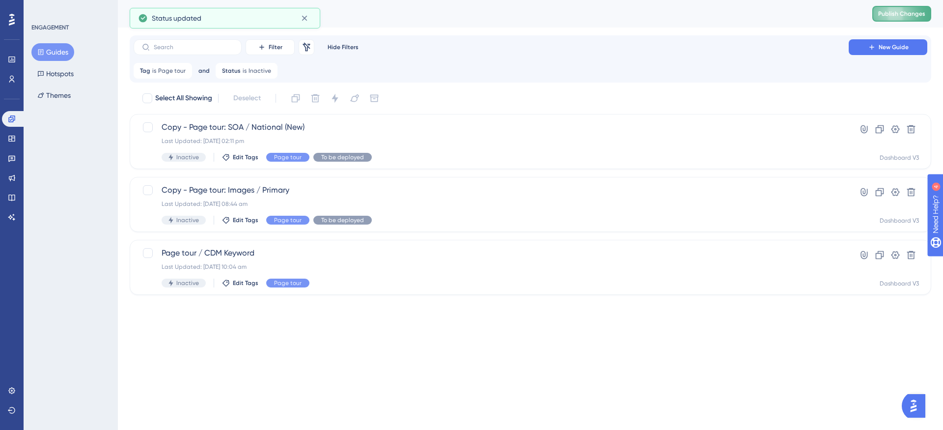
click at [895, 14] on span "Publish Changes" at bounding box center [901, 14] width 47 height 8
click at [152, 130] on div at bounding box center [148, 127] width 10 height 10
checkbox input "true"
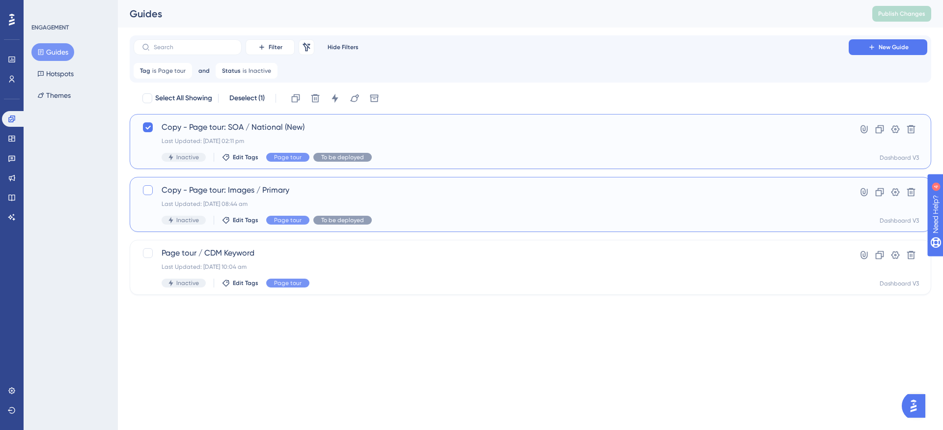
click at [146, 187] on div at bounding box center [148, 190] width 10 height 10
checkbox input "true"
click at [68, 55] on button "Guides" at bounding box center [52, 52] width 43 height 18
checkbox input "false"
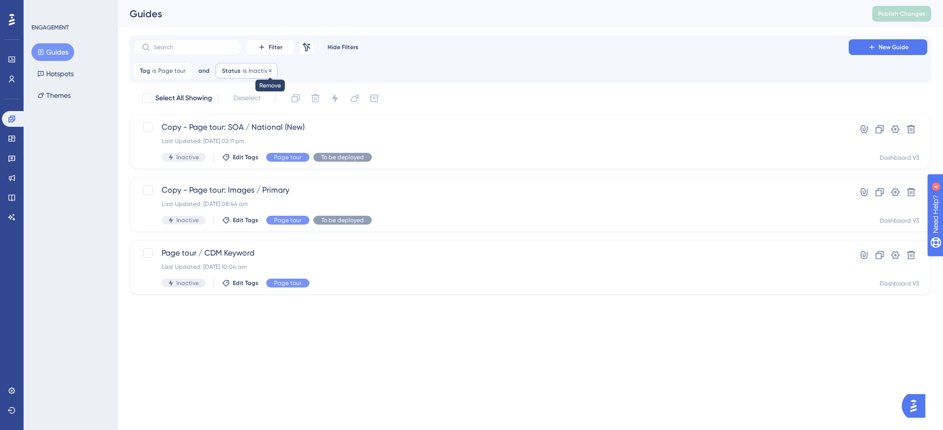
click at [269, 71] on icon at bounding box center [270, 71] width 6 height 6
